Goal: Navigation & Orientation: Go to known website

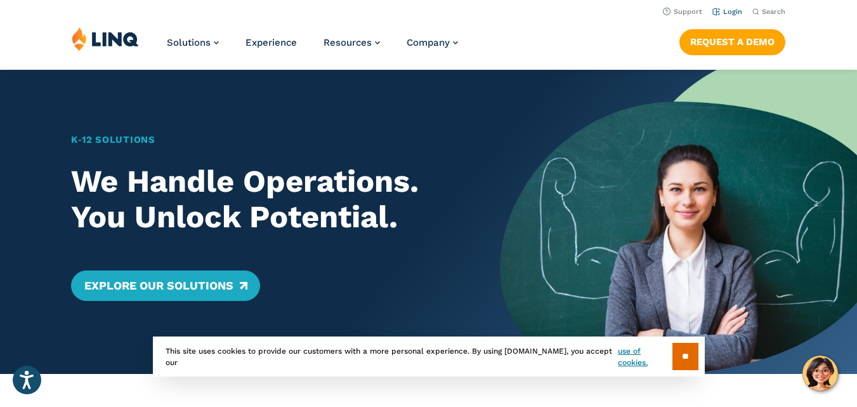
click at [736, 13] on link "Login" at bounding box center [728, 12] width 30 height 8
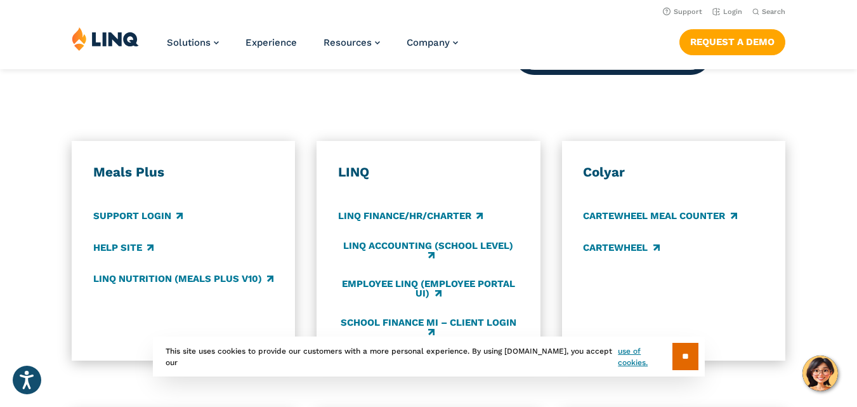
scroll to position [650, 0]
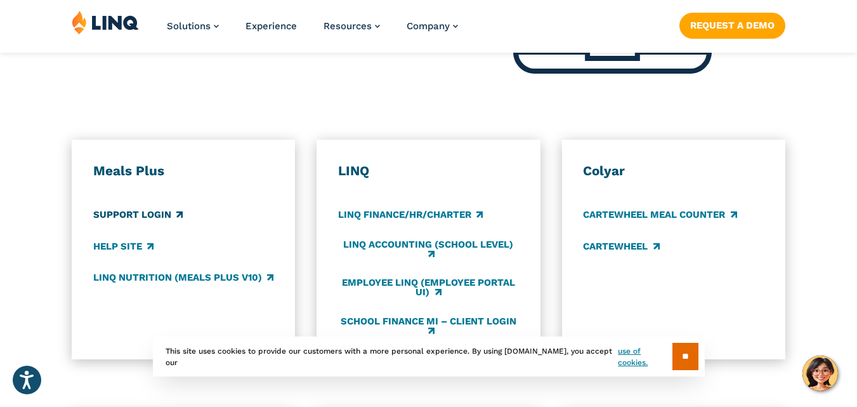
click at [156, 213] on link "Support Login" at bounding box center [137, 215] width 89 height 14
